Goal: Task Accomplishment & Management: Use online tool/utility

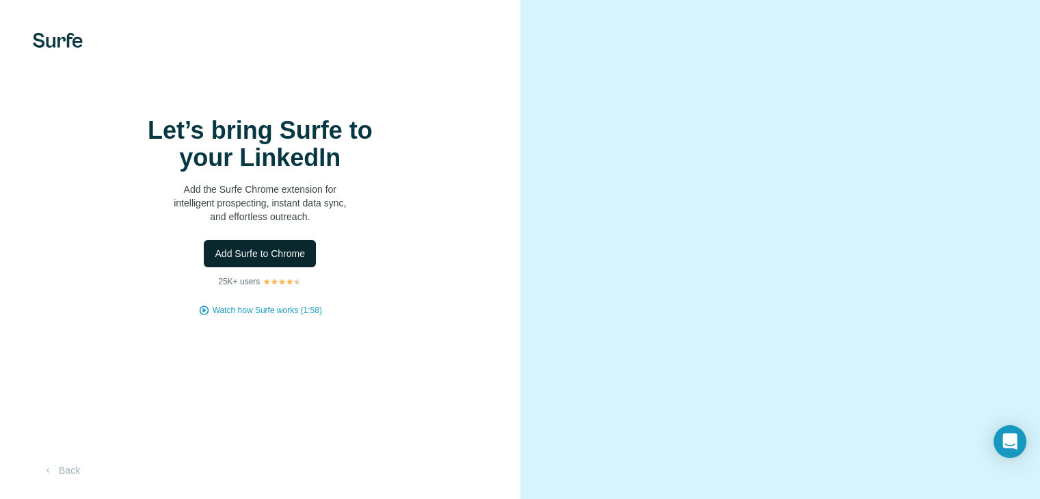
click at [290, 260] on span "Add Surfe to Chrome" at bounding box center [260, 254] width 90 height 14
click at [241, 260] on span "Add Surfe to Chrome" at bounding box center [260, 254] width 90 height 14
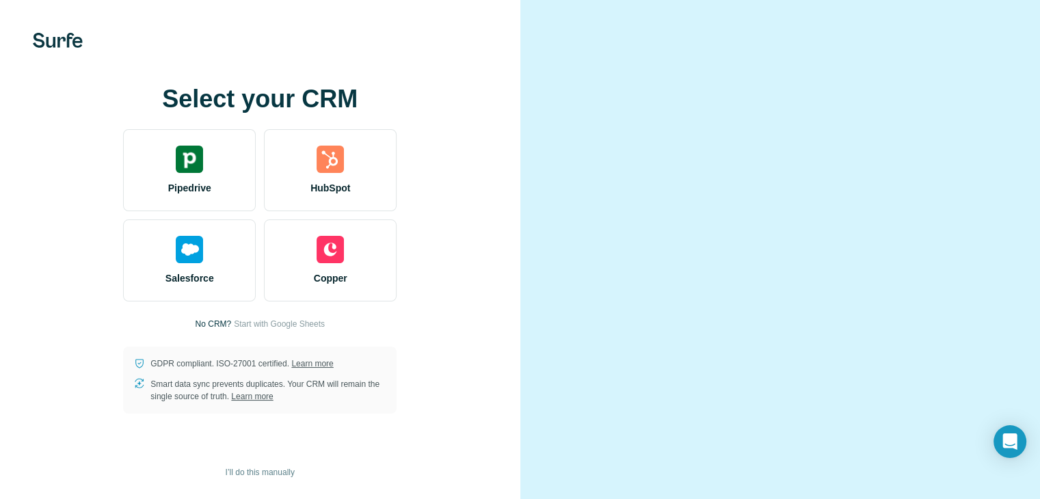
scroll to position [62, 0]
